Goal: Information Seeking & Learning: Learn about a topic

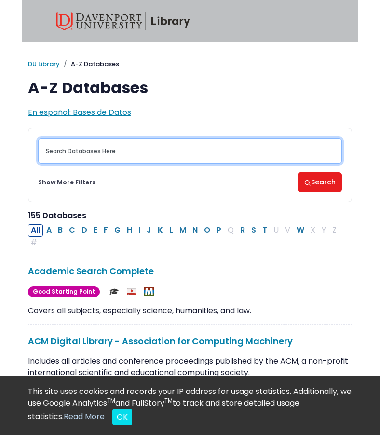
click at [93, 148] on input "Search database by title or keyword" at bounding box center [190, 151] width 304 height 26
type input "gap year"
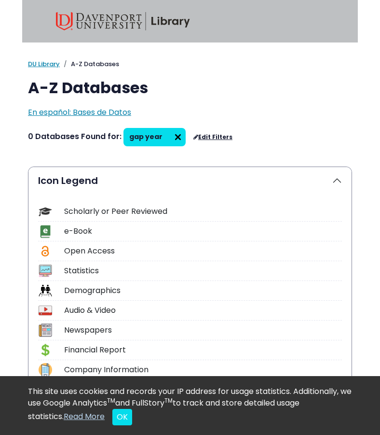
click at [172, 139] on img at bounding box center [177, 136] width 15 height 15
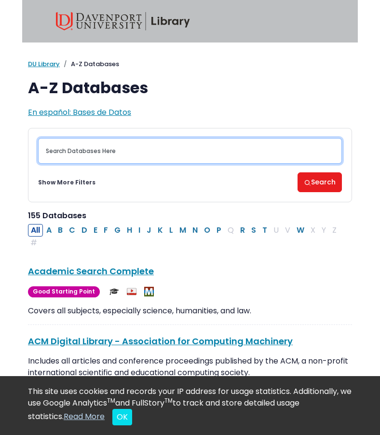
click at [117, 150] on input "Search database by title or keyword" at bounding box center [190, 151] width 304 height 26
type input "persistance"
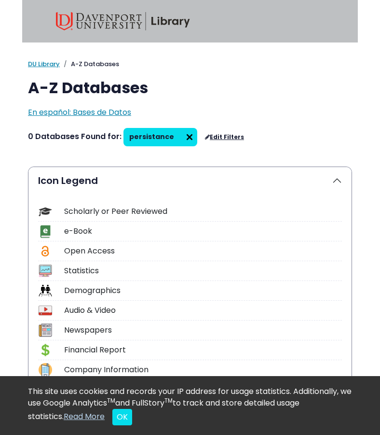
click at [182, 135] on img at bounding box center [189, 136] width 15 height 15
select select "Database Subject Filter"
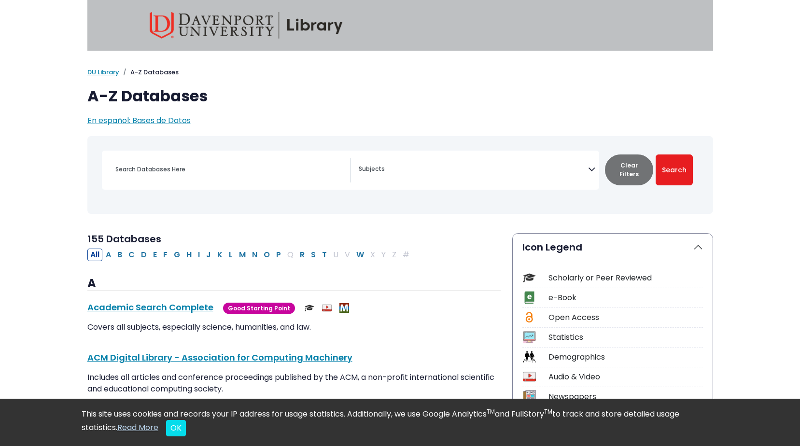
type input "persistance"
select select "Database Subject Filter"
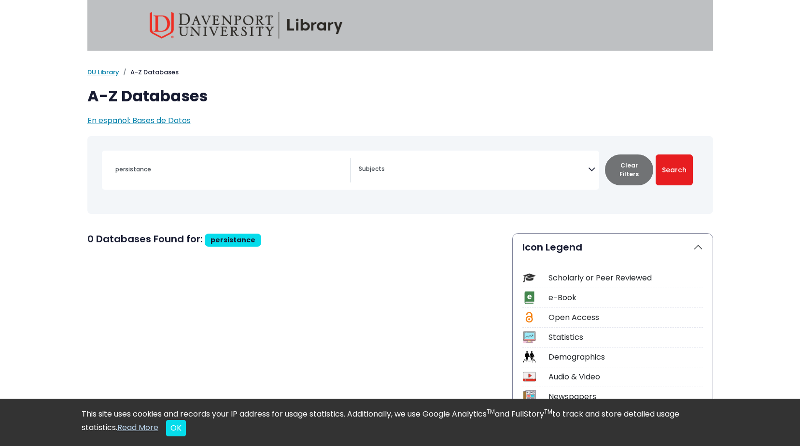
drag, startPoint x: 243, startPoint y: 238, endPoint x: 247, endPoint y: 233, distance: 6.6
select select "Database Subject Filter"
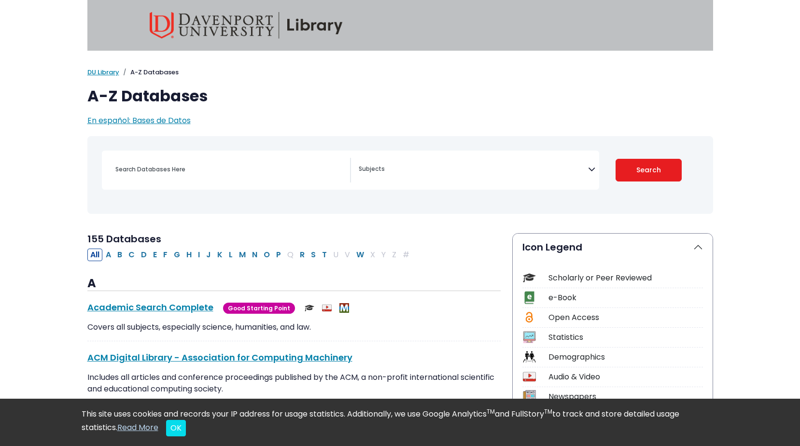
drag, startPoint x: 241, startPoint y: 233, endPoint x: 250, endPoint y: 232, distance: 8.3
